Goal: Check status: Check status

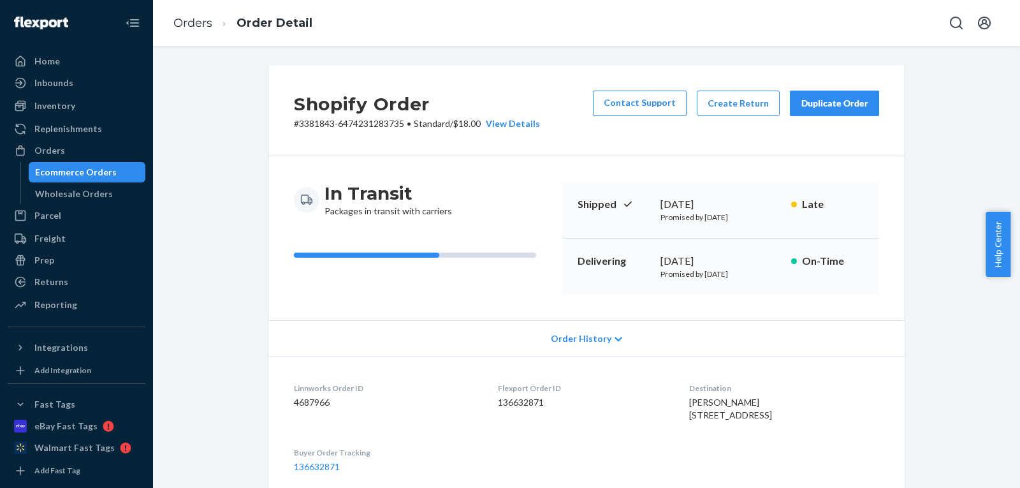
scroll to position [761, 0]
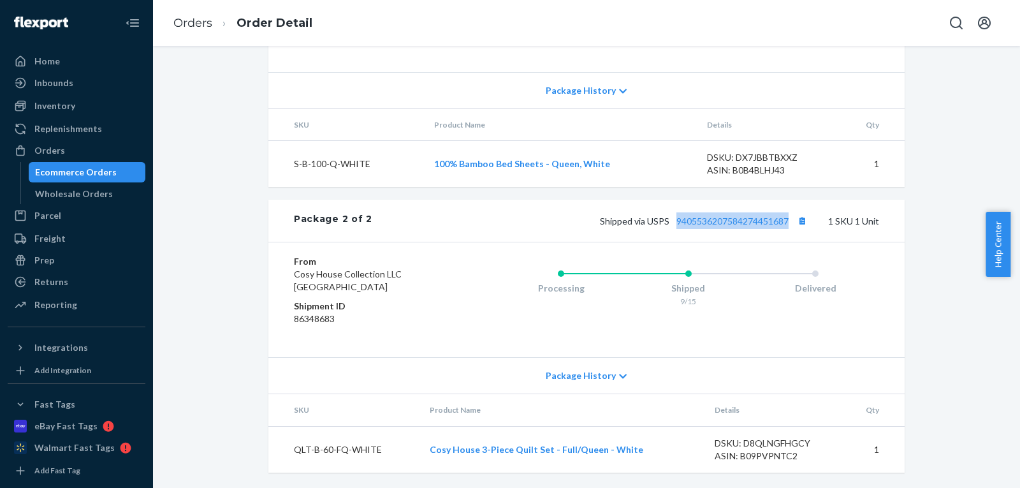
drag, startPoint x: 0, startPoint y: 0, endPoint x: 160, endPoint y: 146, distance: 216.6
click at [72, 173] on div "Ecommerce Orders" at bounding box center [76, 172] width 82 height 13
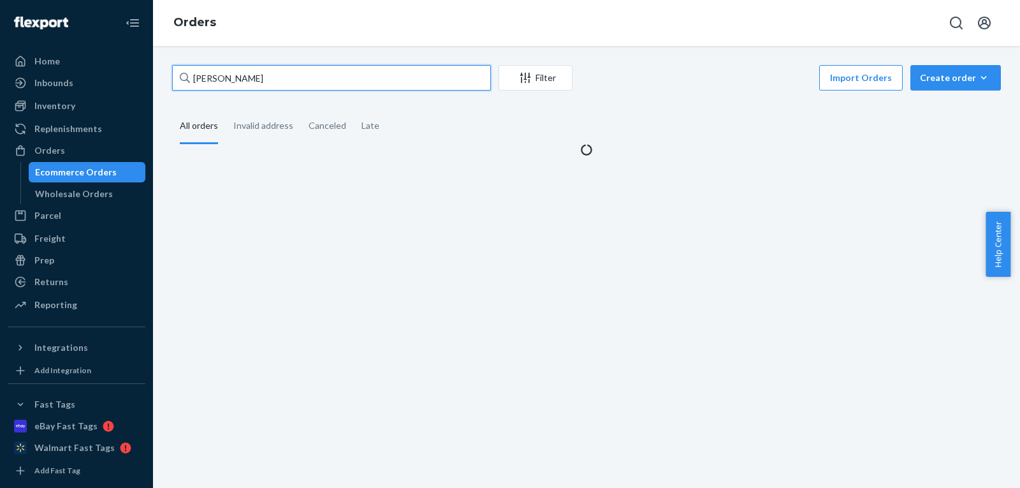
drag, startPoint x: 274, startPoint y: 79, endPoint x: 0, endPoint y: 37, distance: 277.3
click at [0, 37] on div "Home Inbounds Shipping Plans Problems Inventory Products Replenishments Orders …" at bounding box center [510, 244] width 1020 height 488
paste input "[PERSON_NAME]"
type input "[PERSON_NAME]"
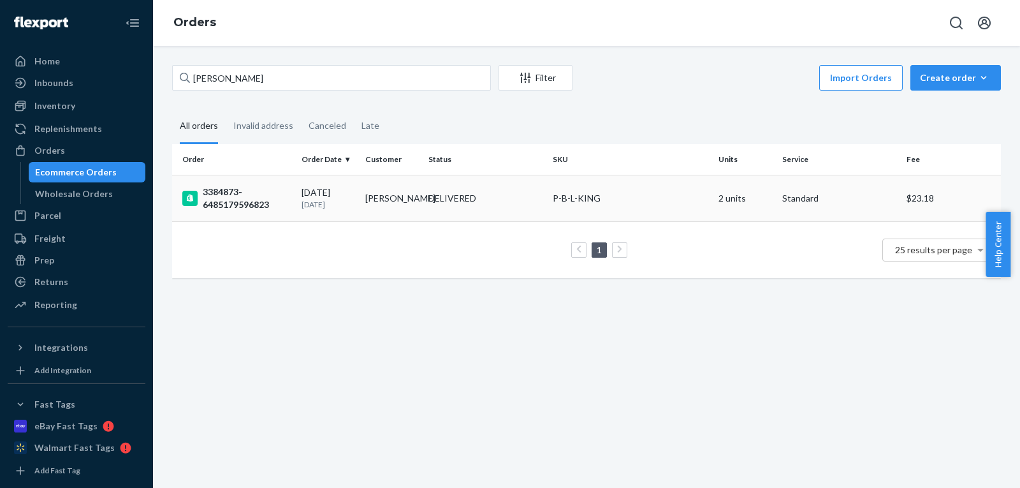
click at [372, 201] on td "[PERSON_NAME]" at bounding box center [392, 198] width 64 height 47
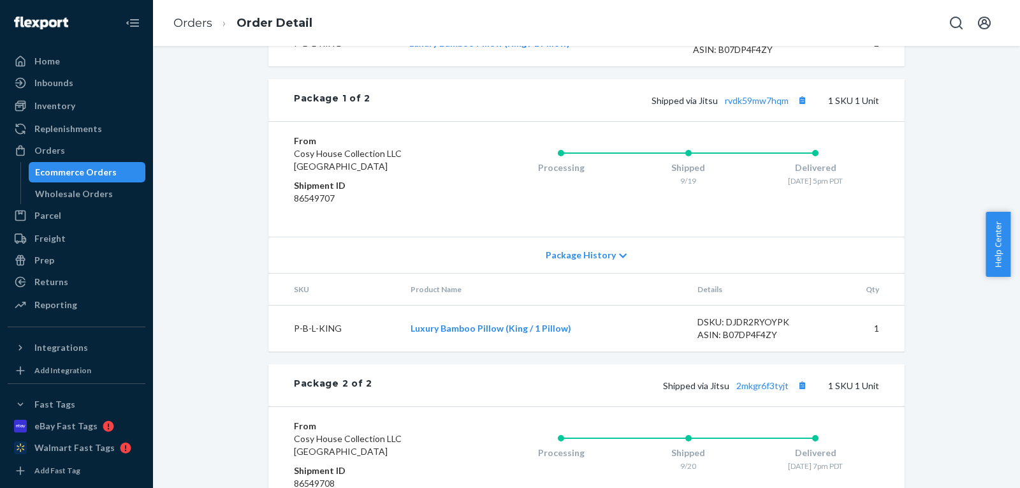
scroll to position [588, 0]
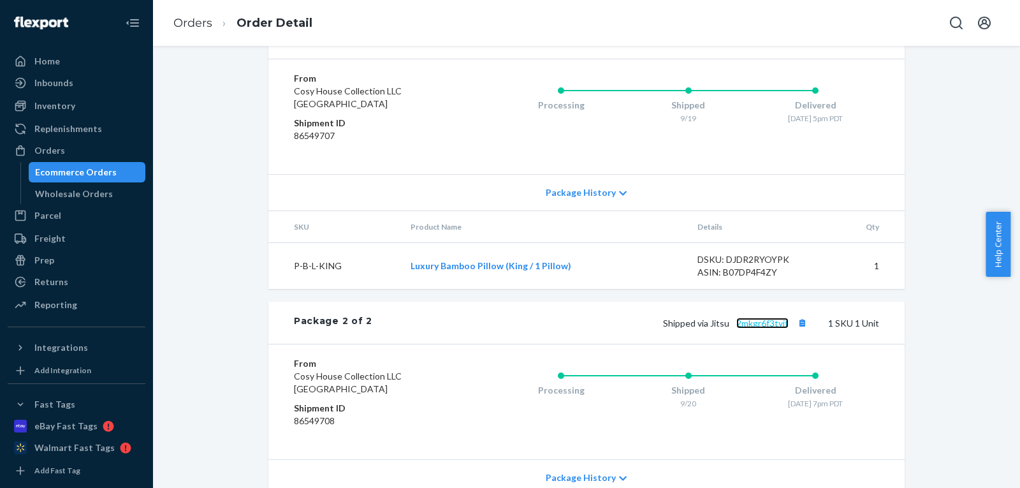
click at [764, 328] on link "2mkgr6f3tyjt" at bounding box center [762, 322] width 52 height 11
click at [746, 43] on link "rvdk59mw7hqm" at bounding box center [757, 38] width 64 height 11
